Goal: Use online tool/utility: Utilize a website feature to perform a specific function

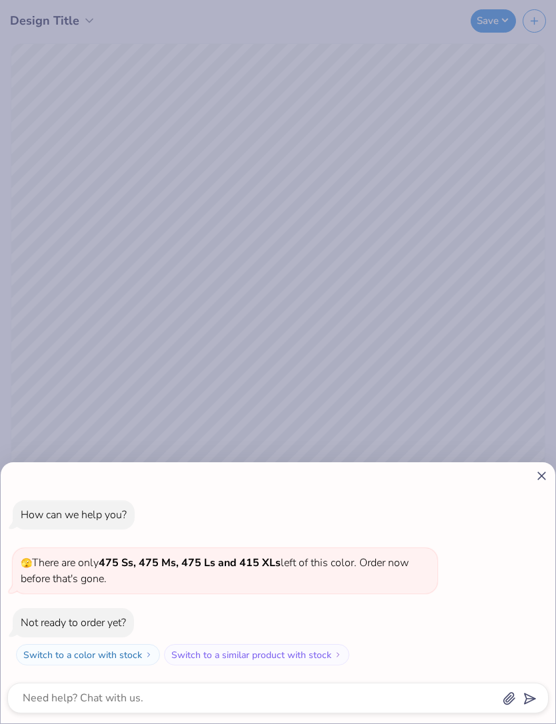
click at [534, 483] on div "How can we help you? 🫣 There are only 475 Ss, 475 Ms, 475 Ls and 415 XLs left o…" at bounding box center [278, 592] width 554 height 261
click at [538, 478] on icon at bounding box center [541, 476] width 14 height 14
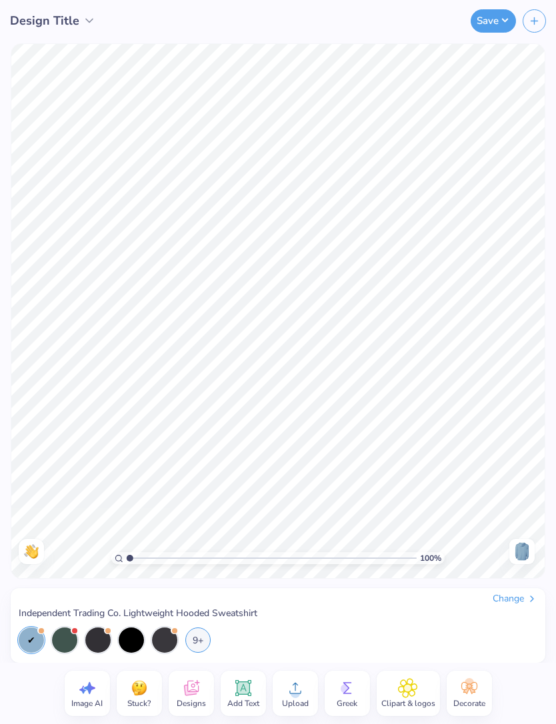
type textarea "x"
type input "1.1888785731884"
type textarea "x"
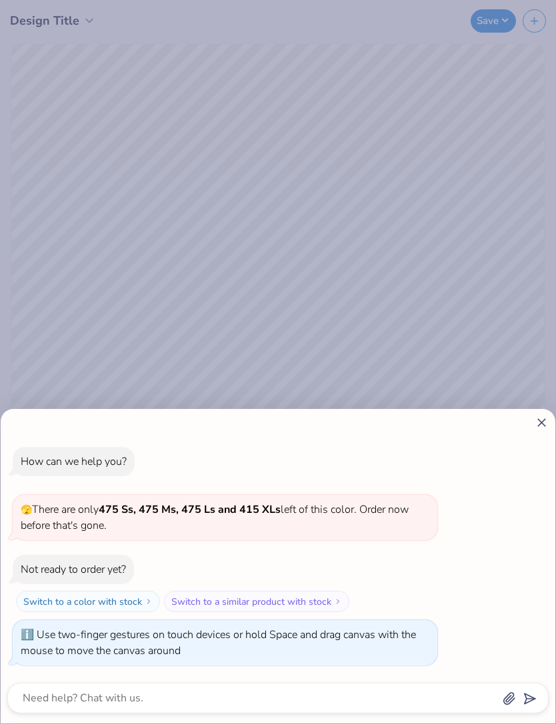
type input "1.22296081408341"
type textarea "x"
type input "1.93117367136734"
click at [538, 428] on icon at bounding box center [541, 423] width 14 height 14
type textarea "x"
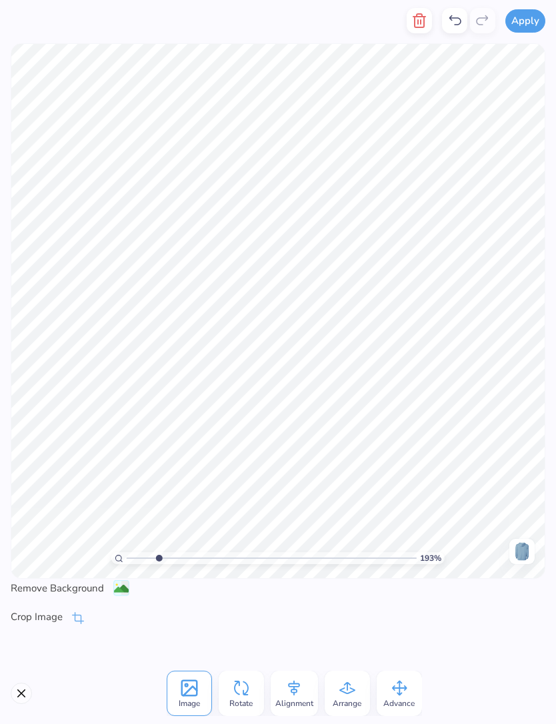
type input "1.93117367136734"
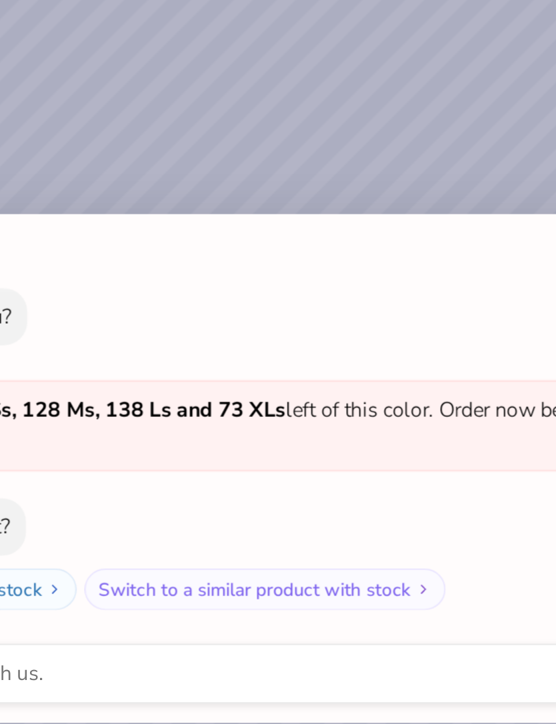
click at [215, 185] on div "How can we help you? 🫣 There are only 48 Ss, 128 Ms, 138 Ls and 73 XLs left of …" at bounding box center [277, 278] width 541 height 187
